Goal: Task Accomplishment & Management: Complete application form

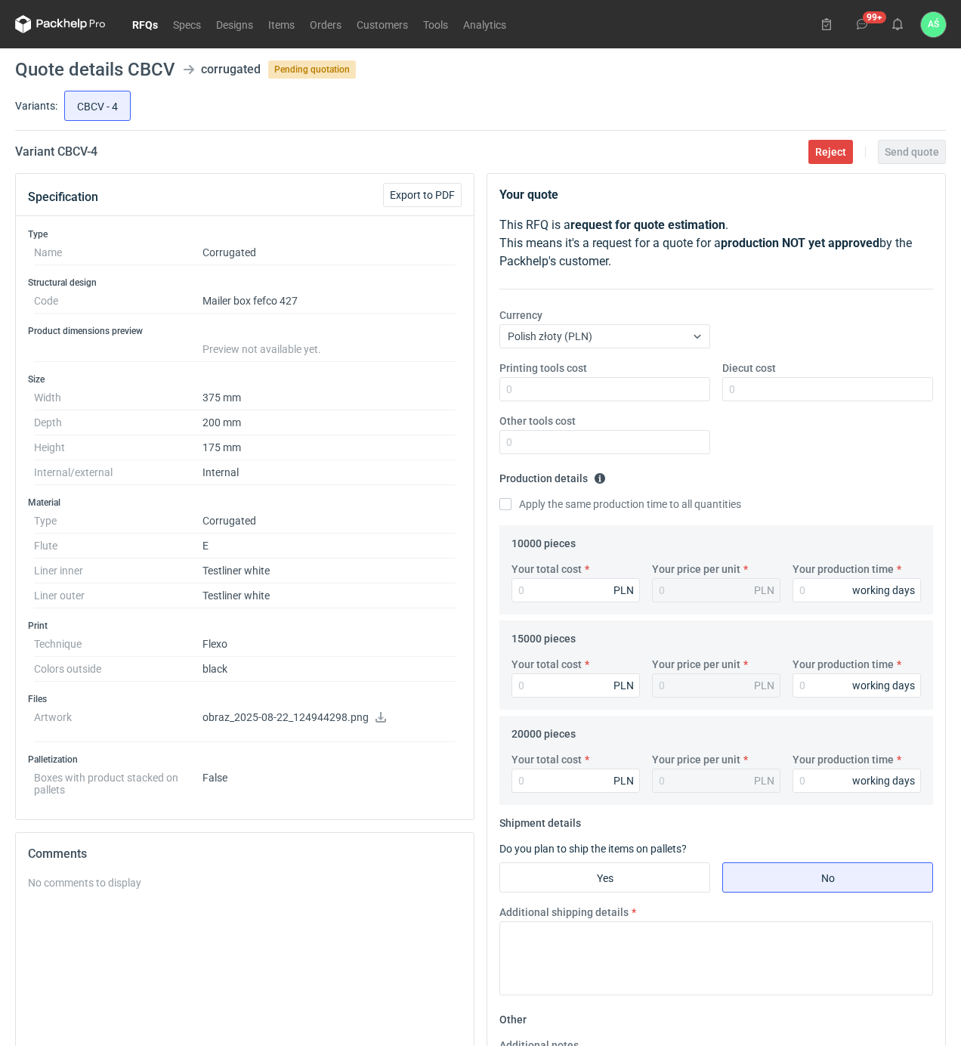
click at [364, 722] on p "obraz_2025-08-22_124944298.png" at bounding box center [328, 718] width 253 height 14
click at [378, 722] on icon at bounding box center [381, 717] width 12 height 11
click at [693, 396] on input "Printing tools cost" at bounding box center [604, 389] width 211 height 24
type input "1900"
type input "1100"
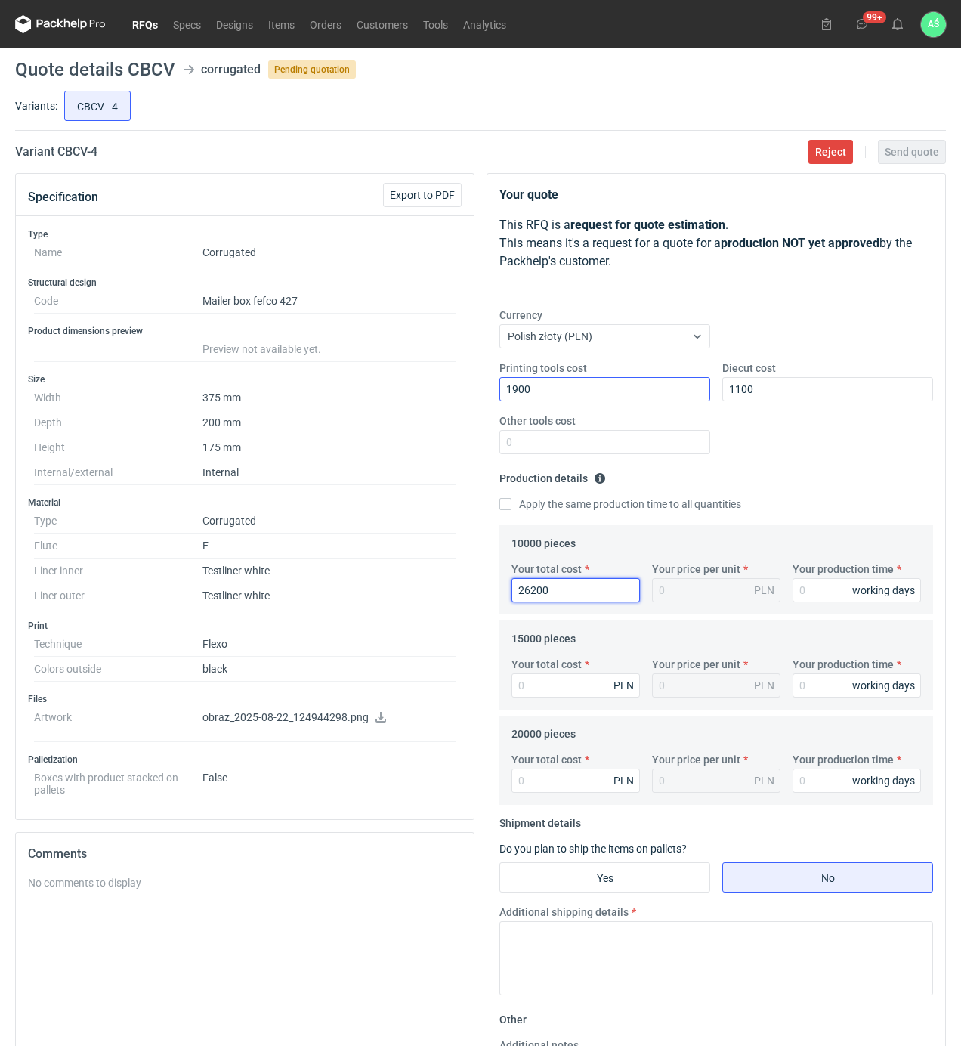
type input "26200"
type input "2.62"
type input "15"
type input "38850"
type input "2.59"
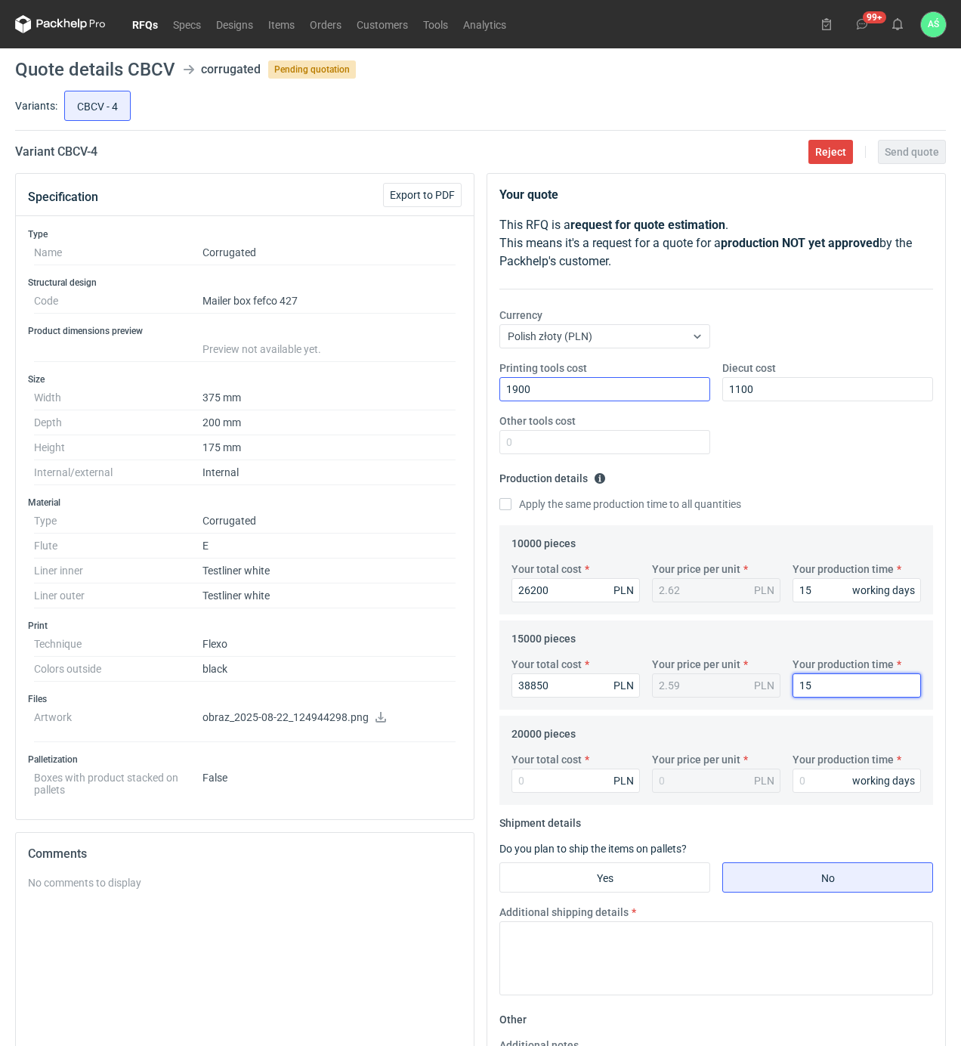
type input "15"
type input "50800"
type input "2.54"
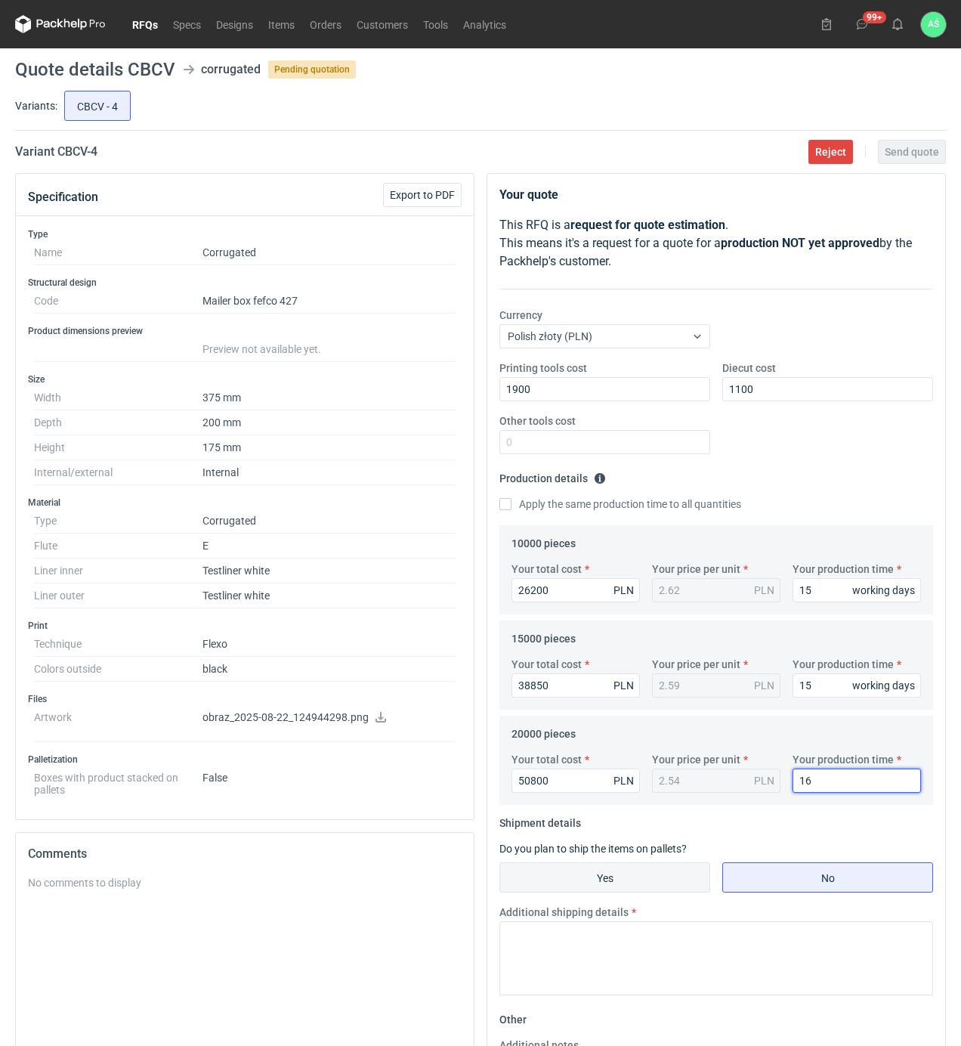
type input "16"
drag, startPoint x: 609, startPoint y: 883, endPoint x: 641, endPoint y: 877, distance: 32.3
click at [620, 883] on input "Yes" at bounding box center [604, 877] width 209 height 29
radio input "true"
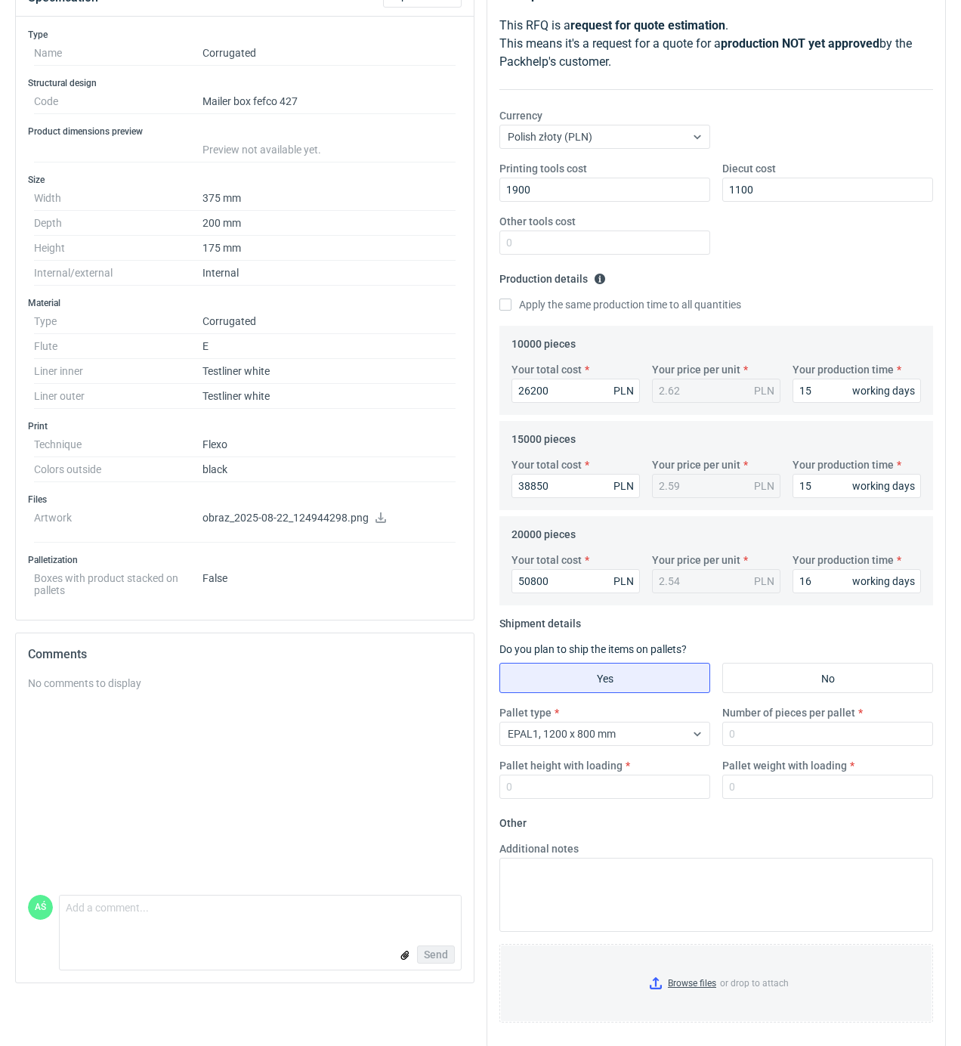
scroll to position [201, 0]
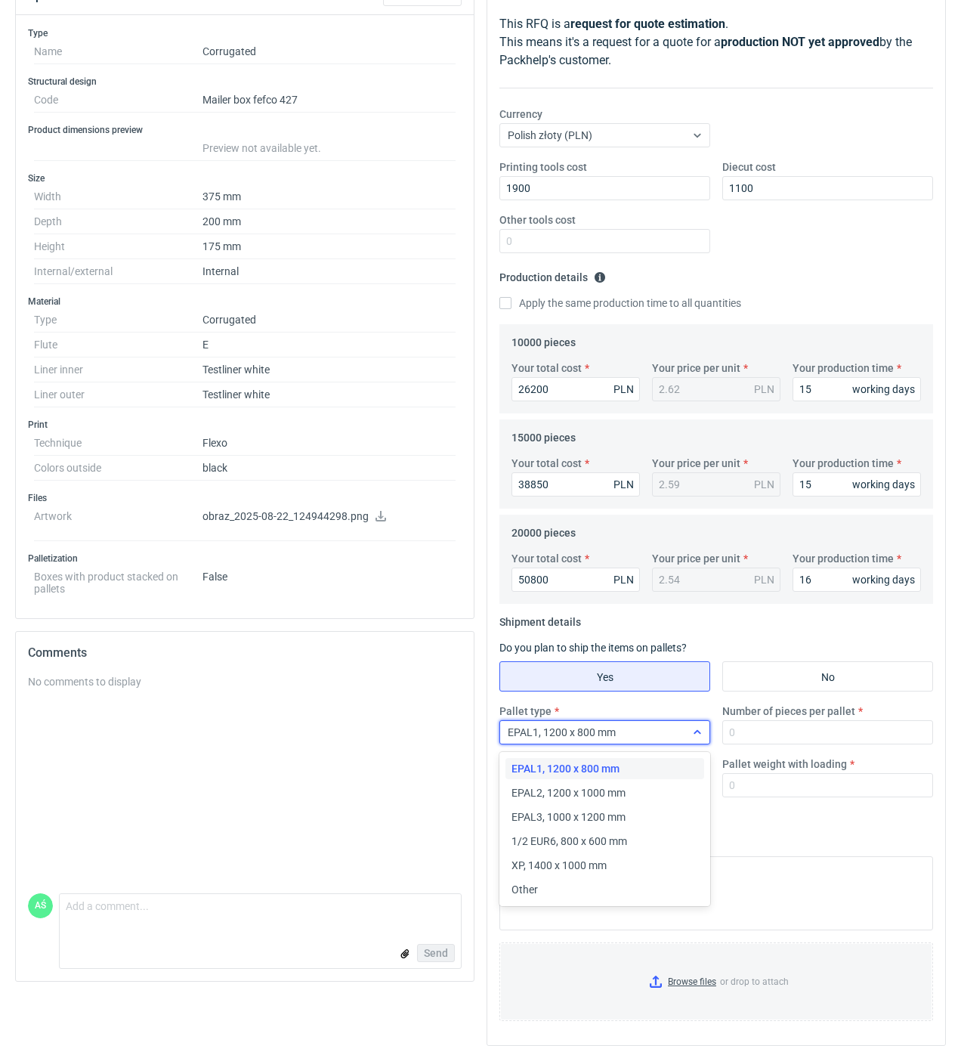
click at [686, 737] on div at bounding box center [697, 732] width 24 height 12
click at [632, 787] on div "EPAL2, 1200 x 1000 mm" at bounding box center [605, 792] width 187 height 15
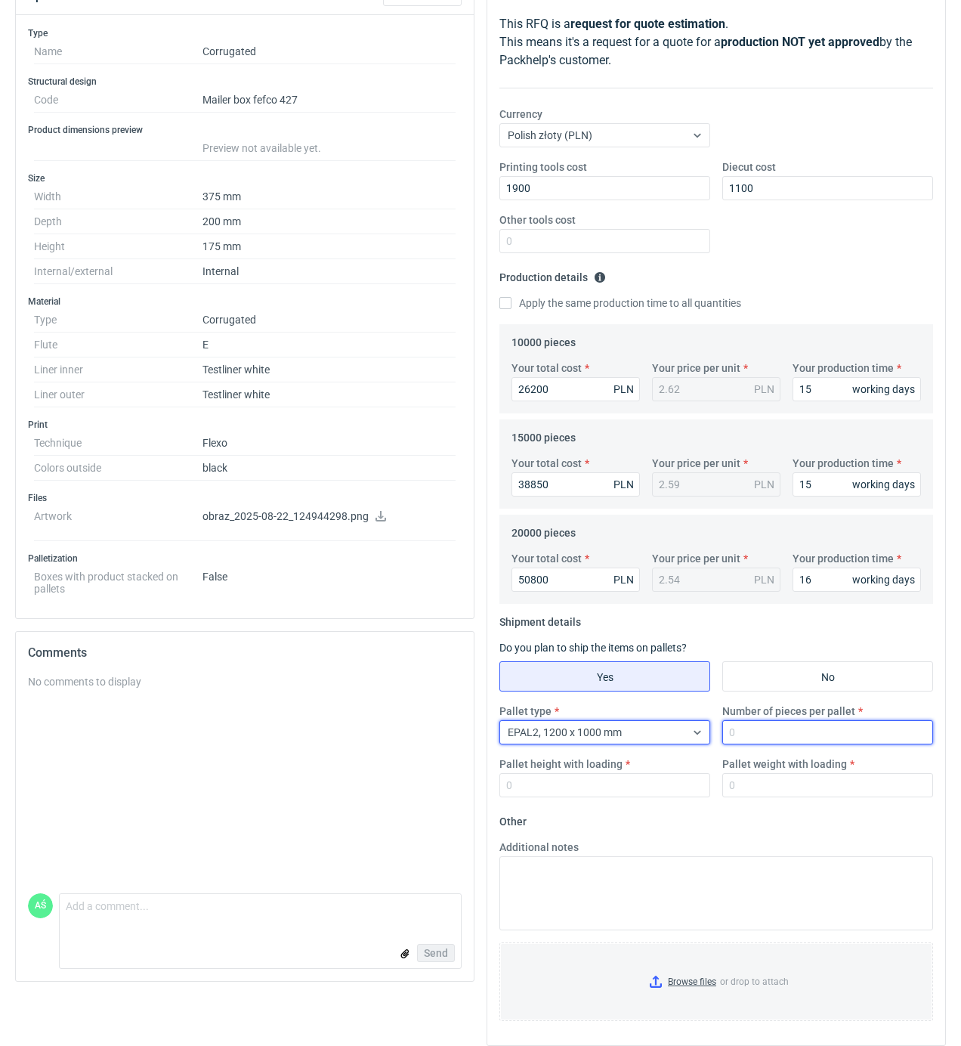
click at [793, 731] on input "Number of pieces per pallet" at bounding box center [827, 732] width 211 height 24
type input "1000"
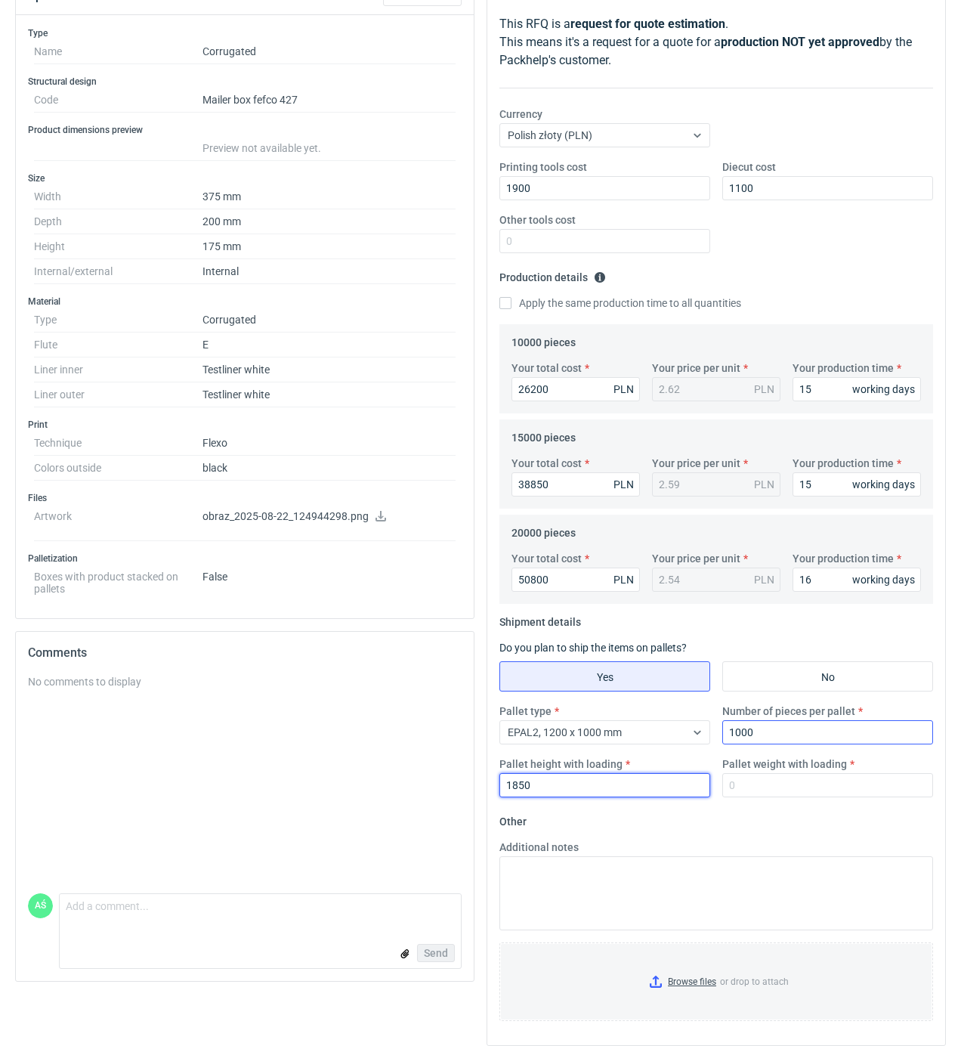
type input "1850"
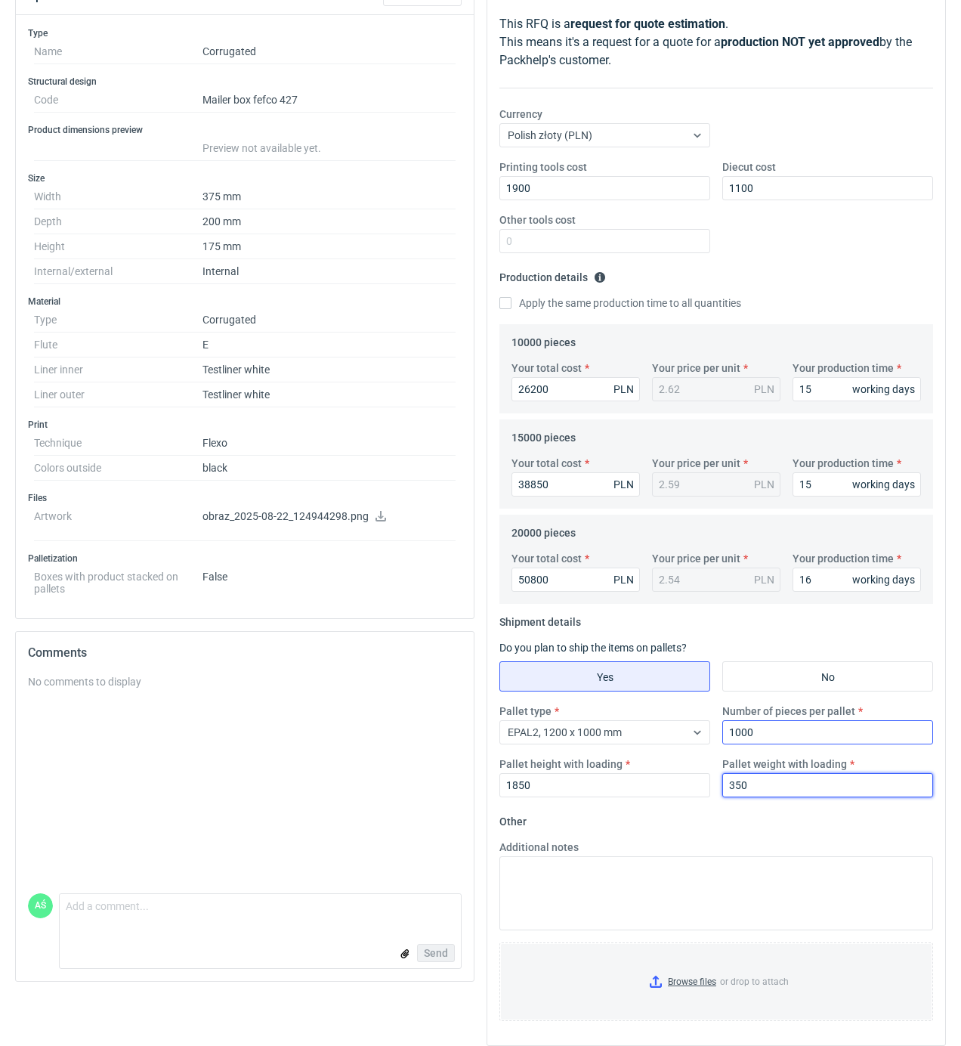
type input "350"
click at [699, 990] on input "Browse files or drop to attach" at bounding box center [716, 982] width 431 height 76
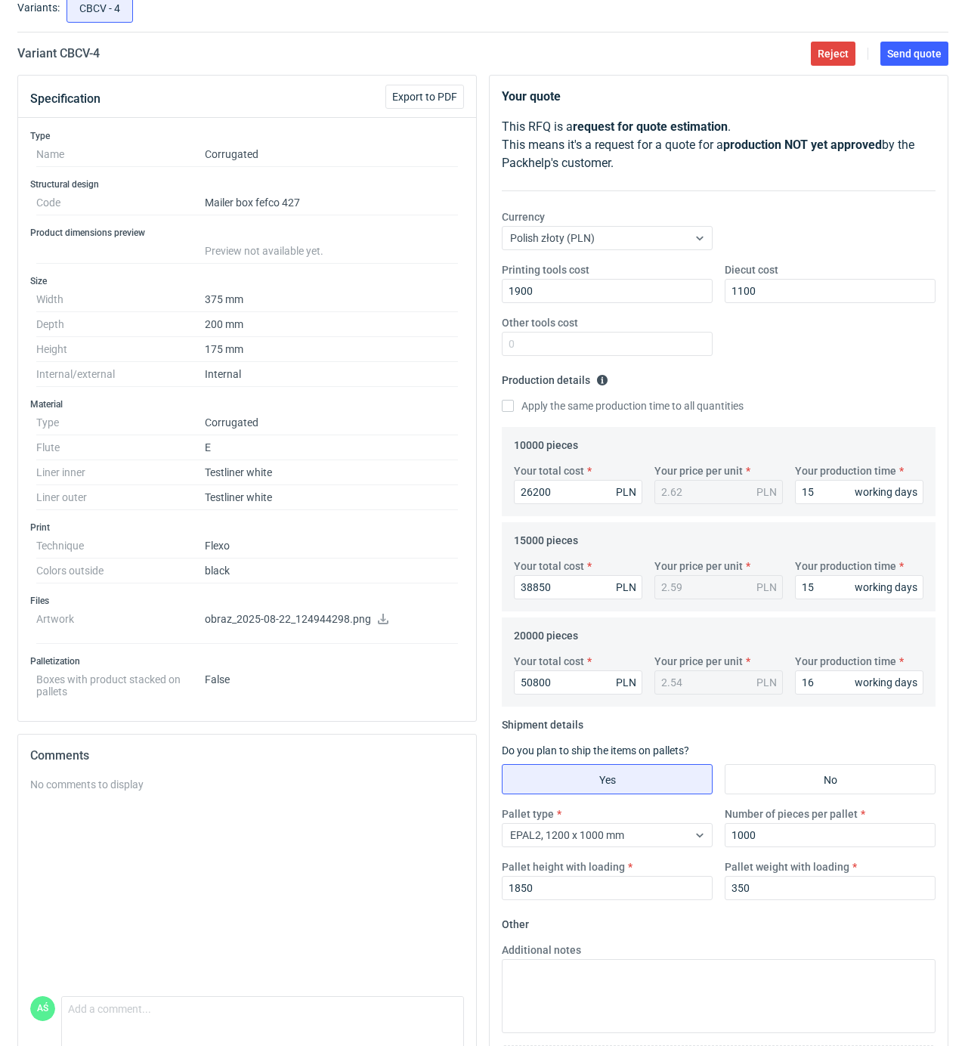
scroll to position [0, 0]
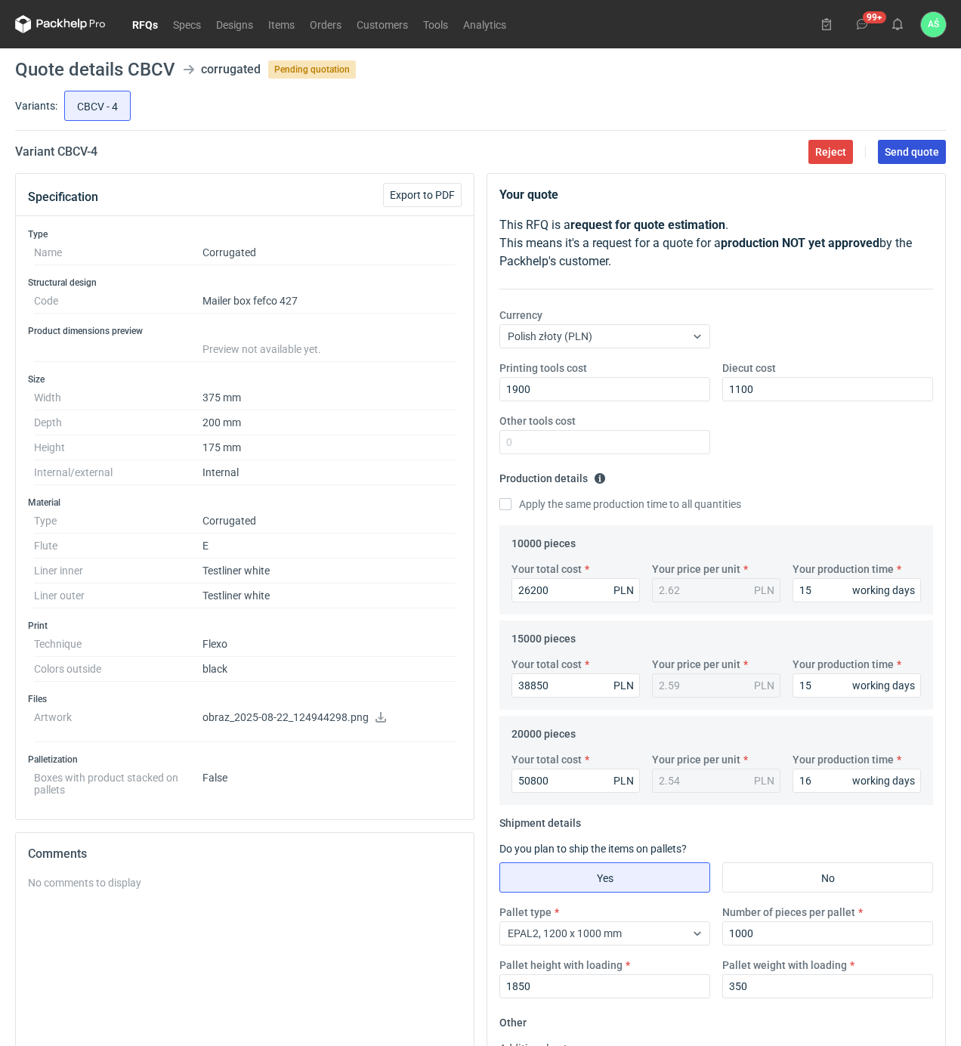
click at [892, 147] on span "Send quote" at bounding box center [912, 152] width 54 height 11
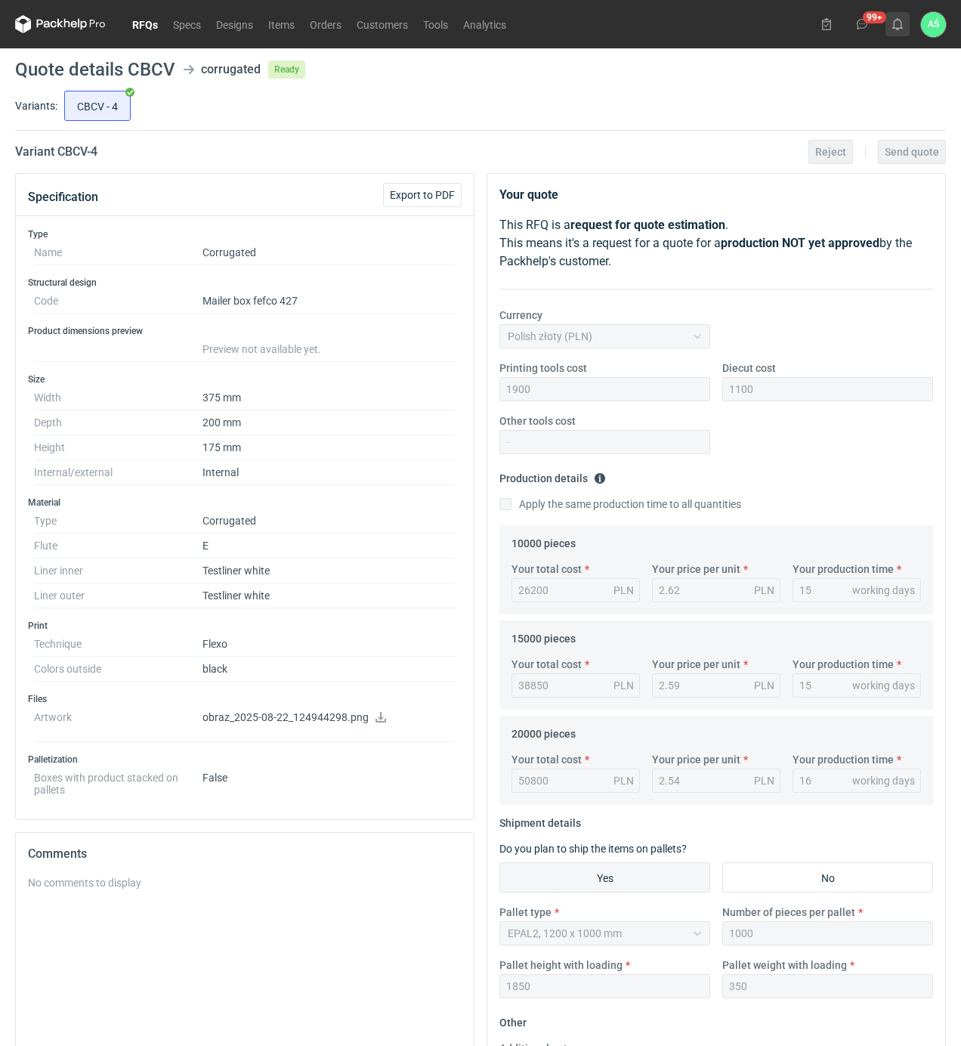
click at [896, 21] on icon at bounding box center [898, 24] width 12 height 12
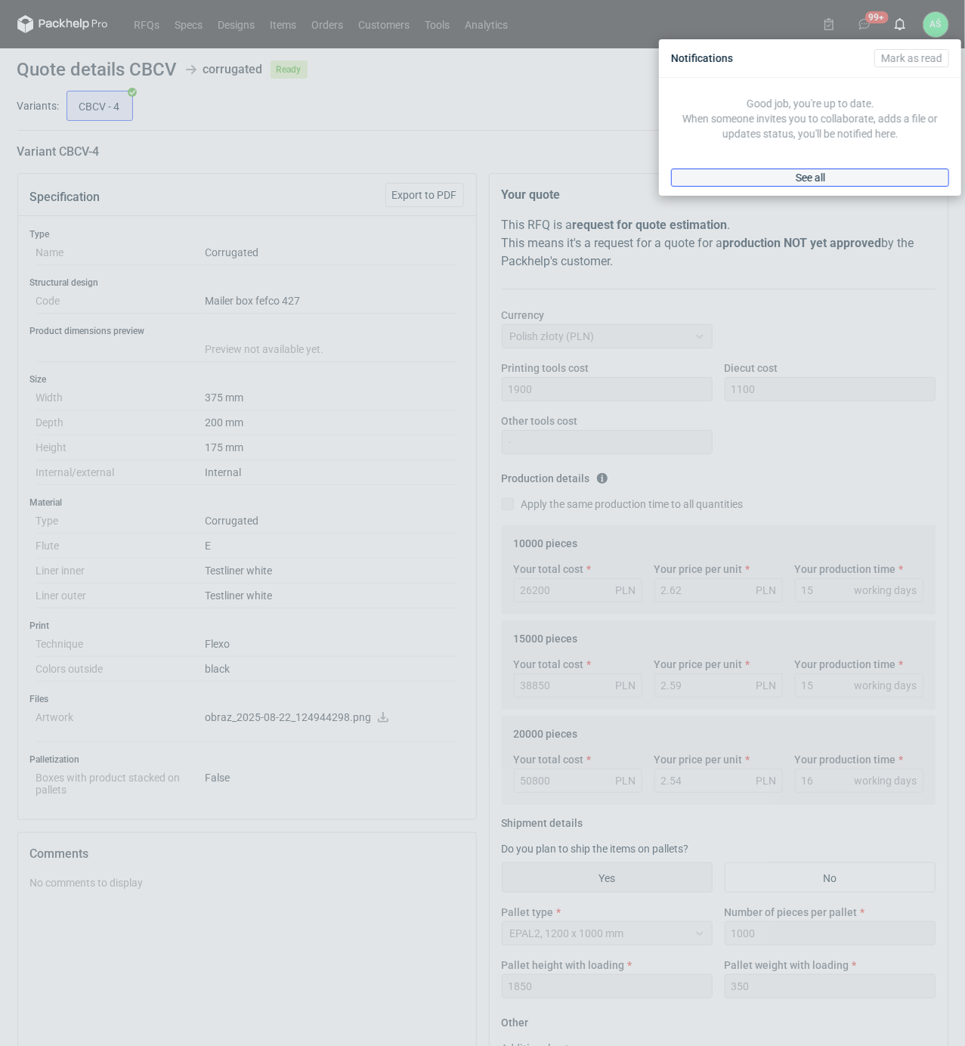
click at [846, 174] on link "See all" at bounding box center [810, 177] width 278 height 18
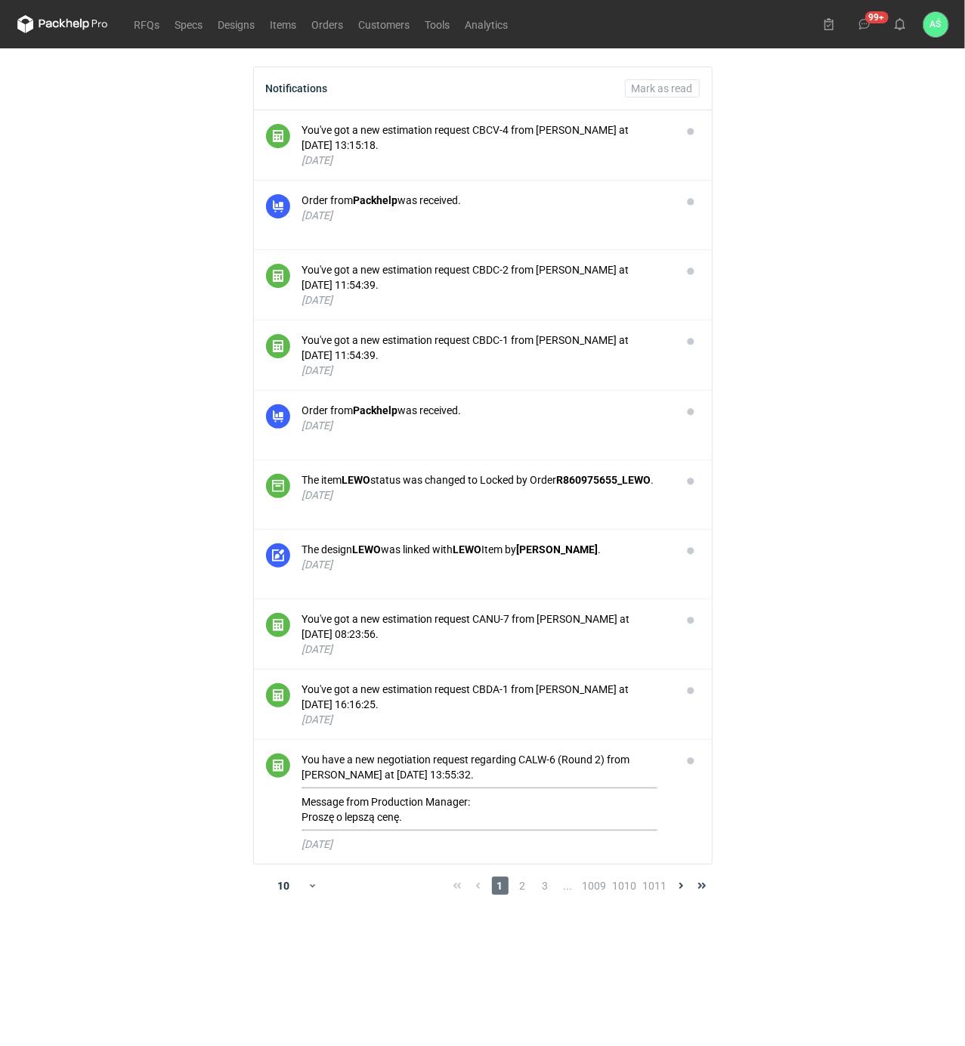
click at [843, 394] on main "Notifications [PERSON_NAME] as read You've got a new estimation request CBCV-4 …" at bounding box center [482, 546] width 943 height 997
